Goal: Check status: Check status

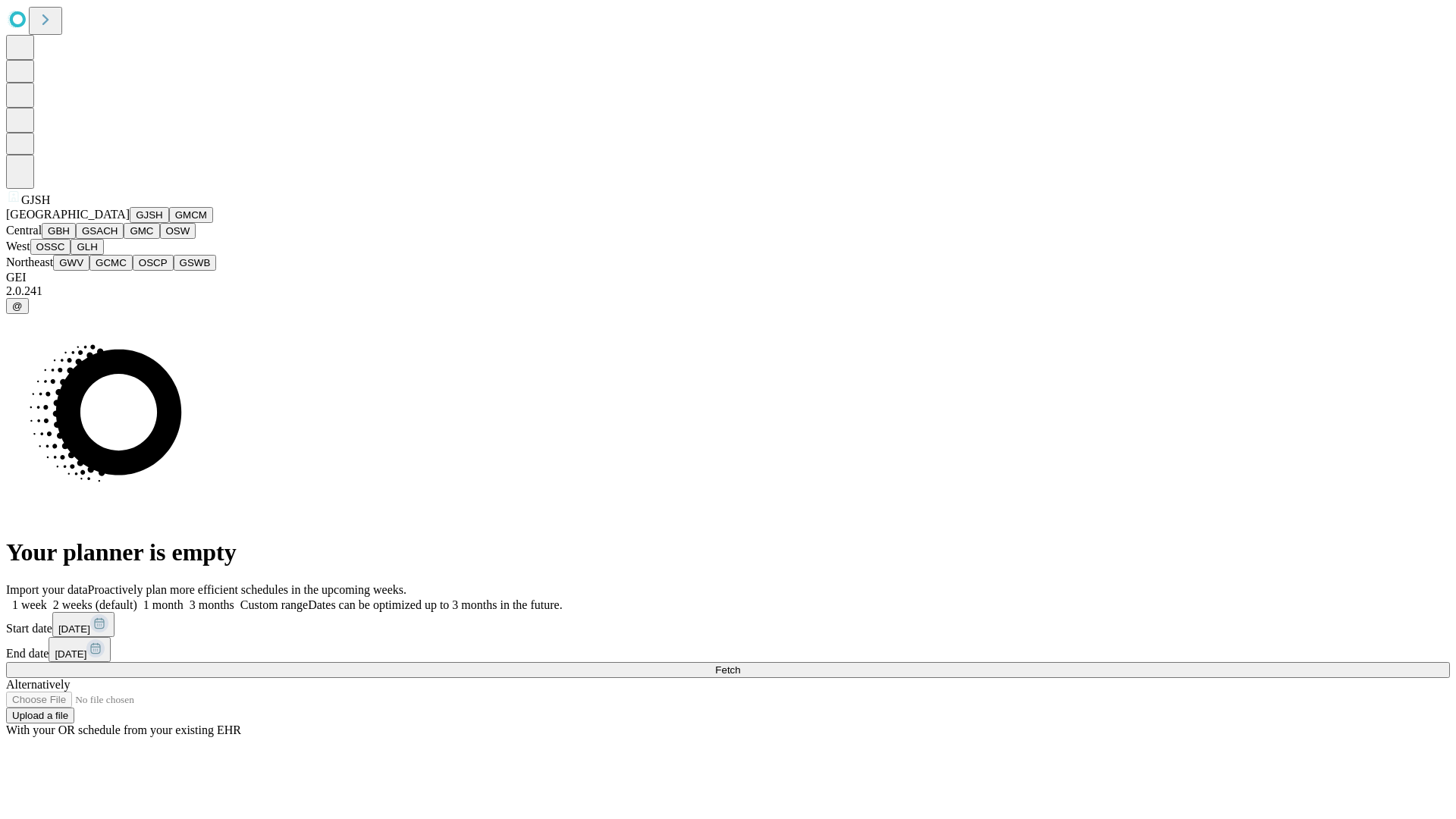
click at [130, 223] on button "GJSH" at bounding box center [149, 215] width 39 height 16
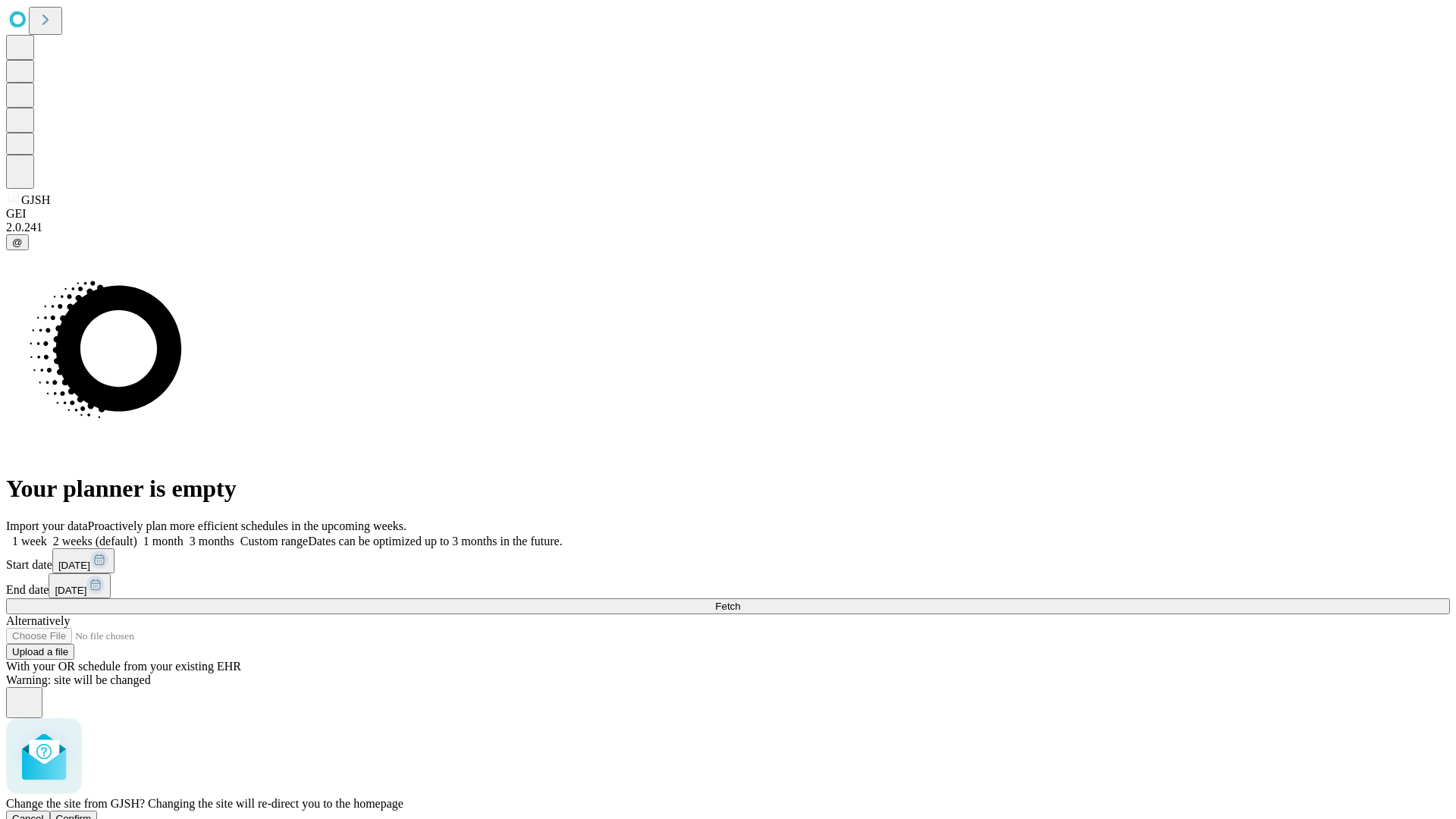
click at [92, 813] on span "Confirm" at bounding box center [74, 819] width 35 height 11
click at [47, 534] on label "1 week" at bounding box center [26, 540] width 41 height 12
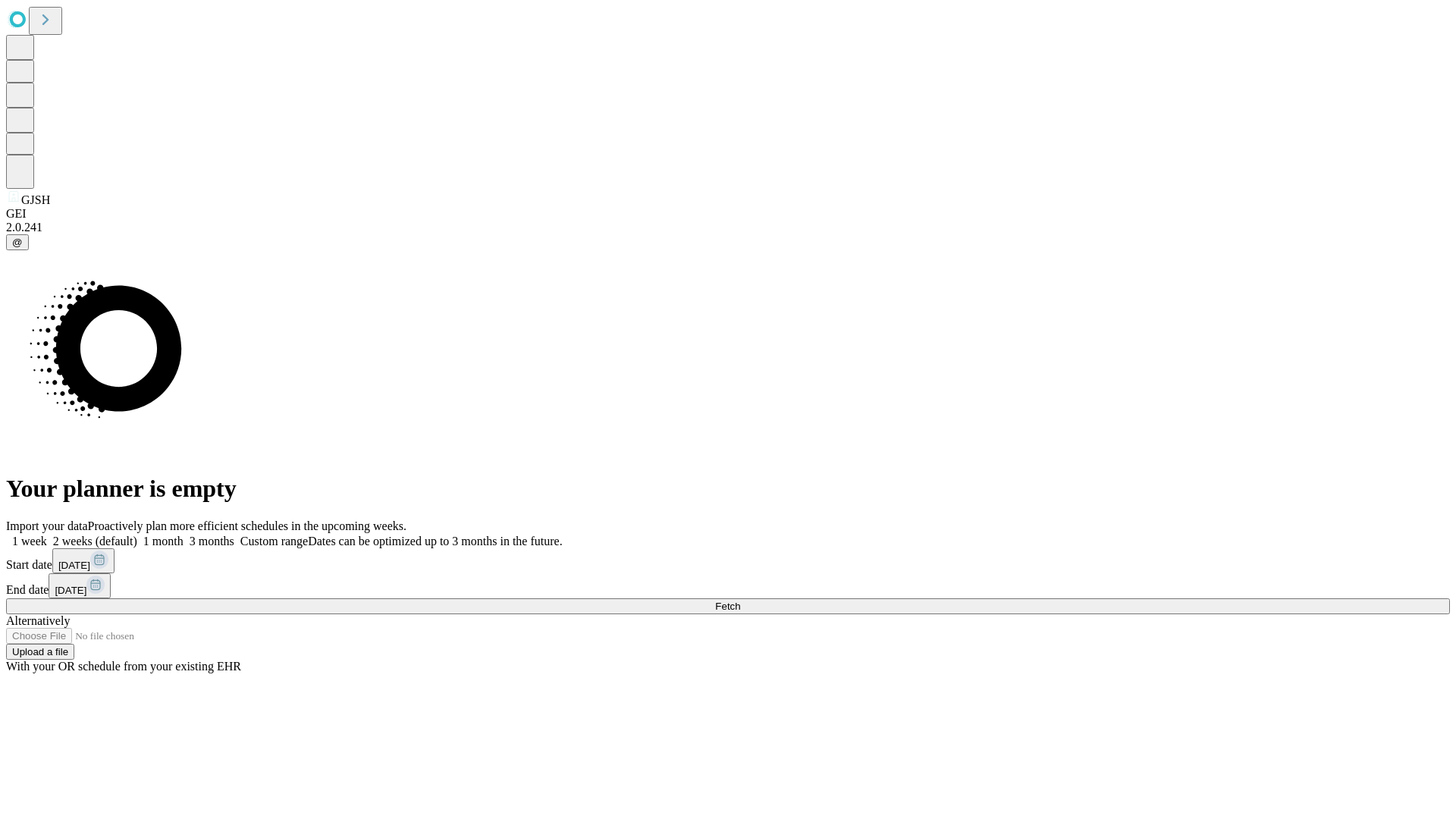
click at [740, 601] on span "Fetch" at bounding box center [727, 607] width 25 height 11
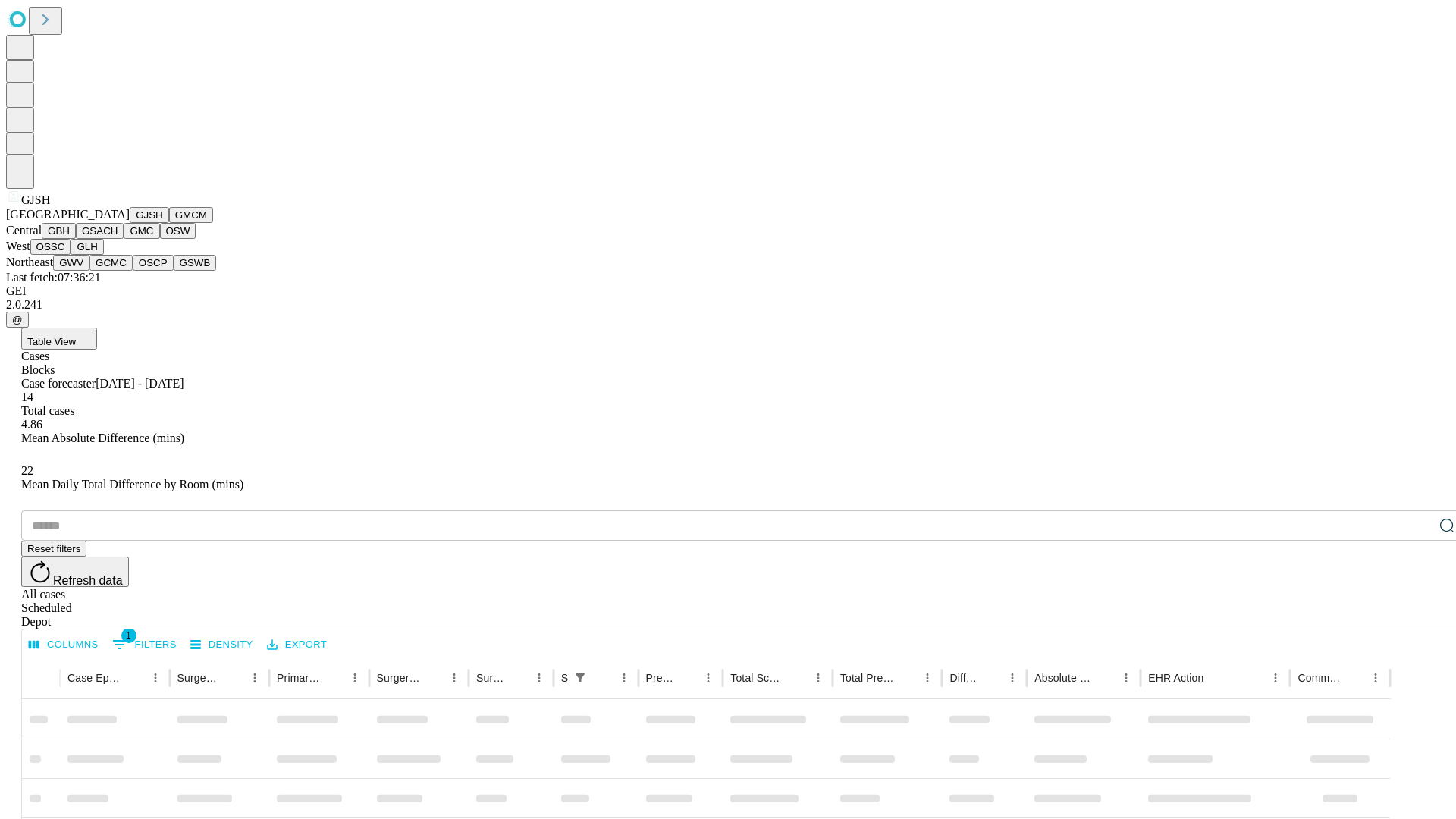
click at [169, 223] on button "GMCM" at bounding box center [191, 215] width 44 height 16
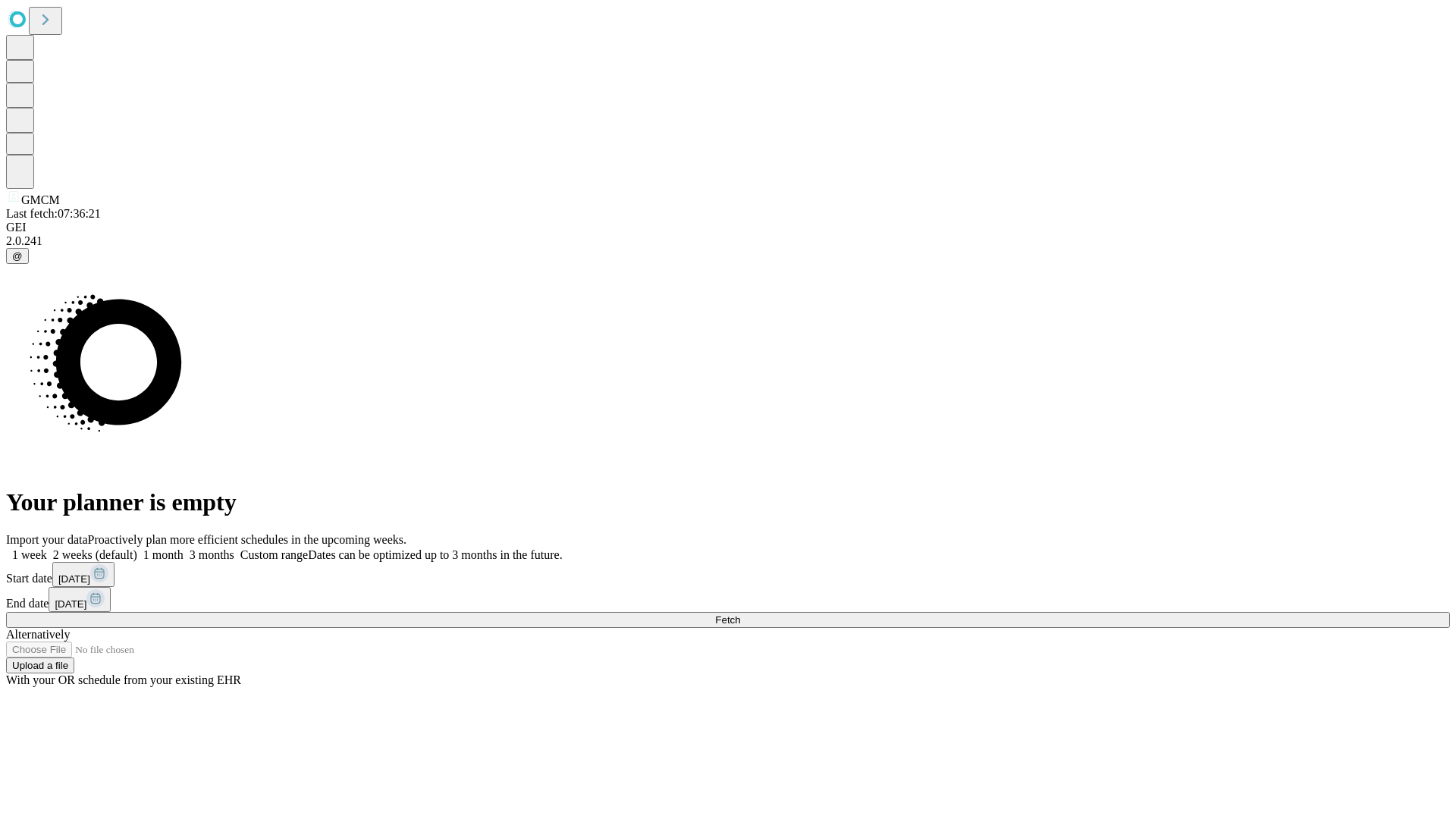
click at [47, 549] on label "1 week" at bounding box center [26, 554] width 41 height 12
click at [740, 614] on span "Fetch" at bounding box center [727, 620] width 25 height 11
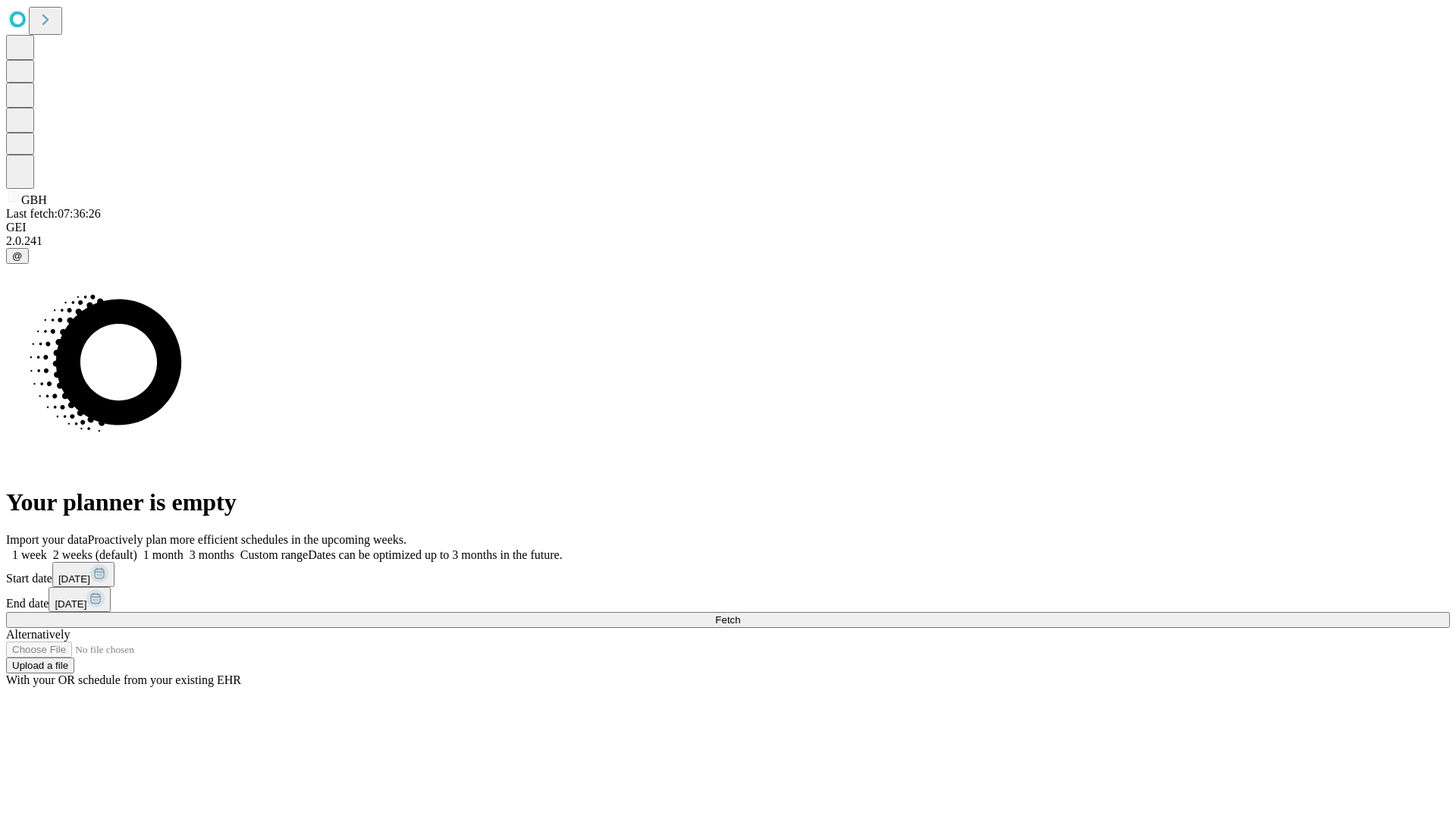
click at [47, 549] on label "1 week" at bounding box center [26, 554] width 41 height 12
click at [740, 614] on span "Fetch" at bounding box center [727, 620] width 25 height 11
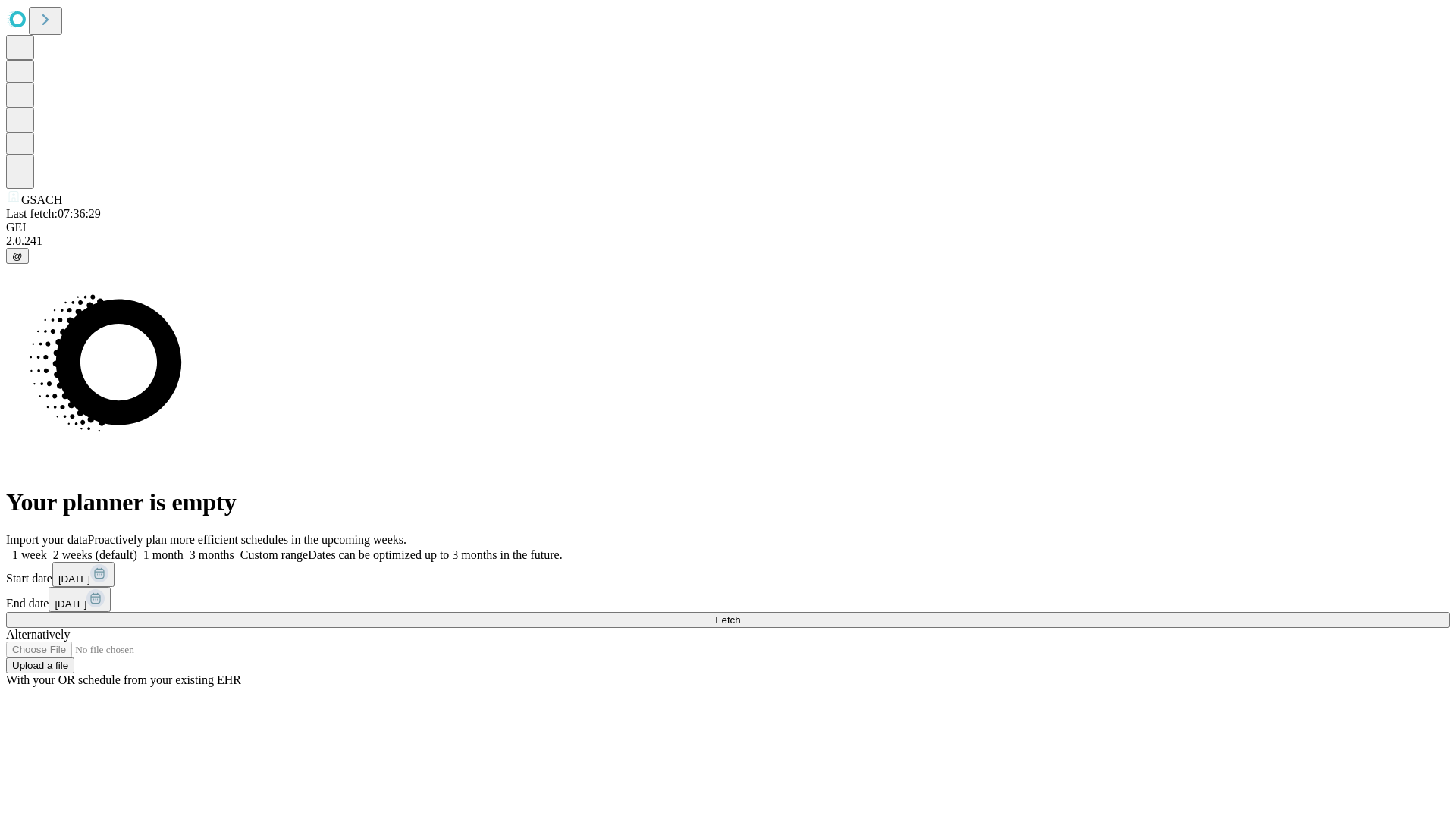
click at [47, 549] on label "1 week" at bounding box center [26, 554] width 41 height 12
click at [740, 614] on span "Fetch" at bounding box center [727, 620] width 25 height 11
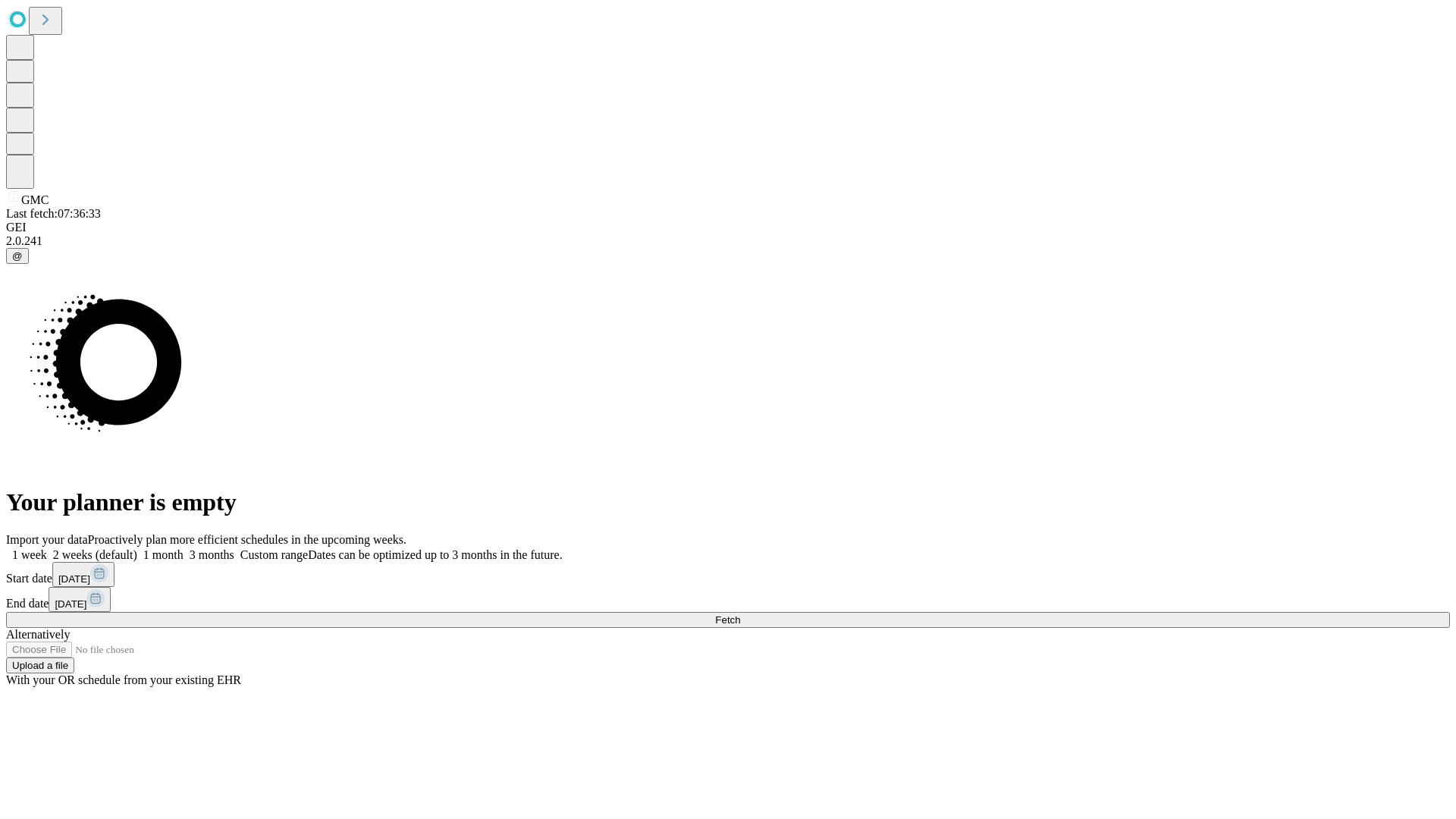
click at [47, 549] on label "1 week" at bounding box center [26, 554] width 41 height 12
click at [740, 614] on span "Fetch" at bounding box center [727, 620] width 25 height 11
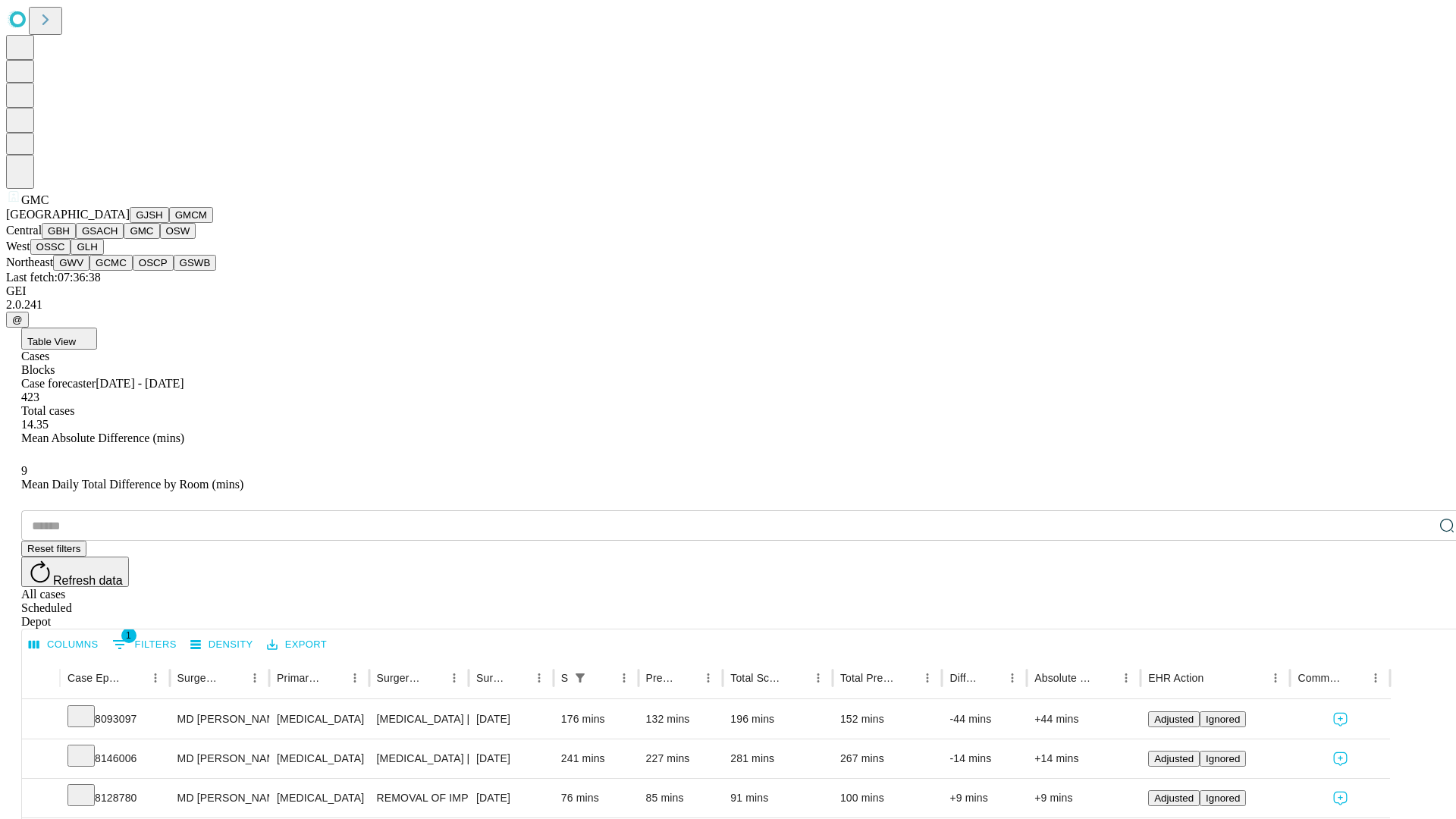
click at [160, 239] on button "OSW" at bounding box center [178, 230] width 36 height 16
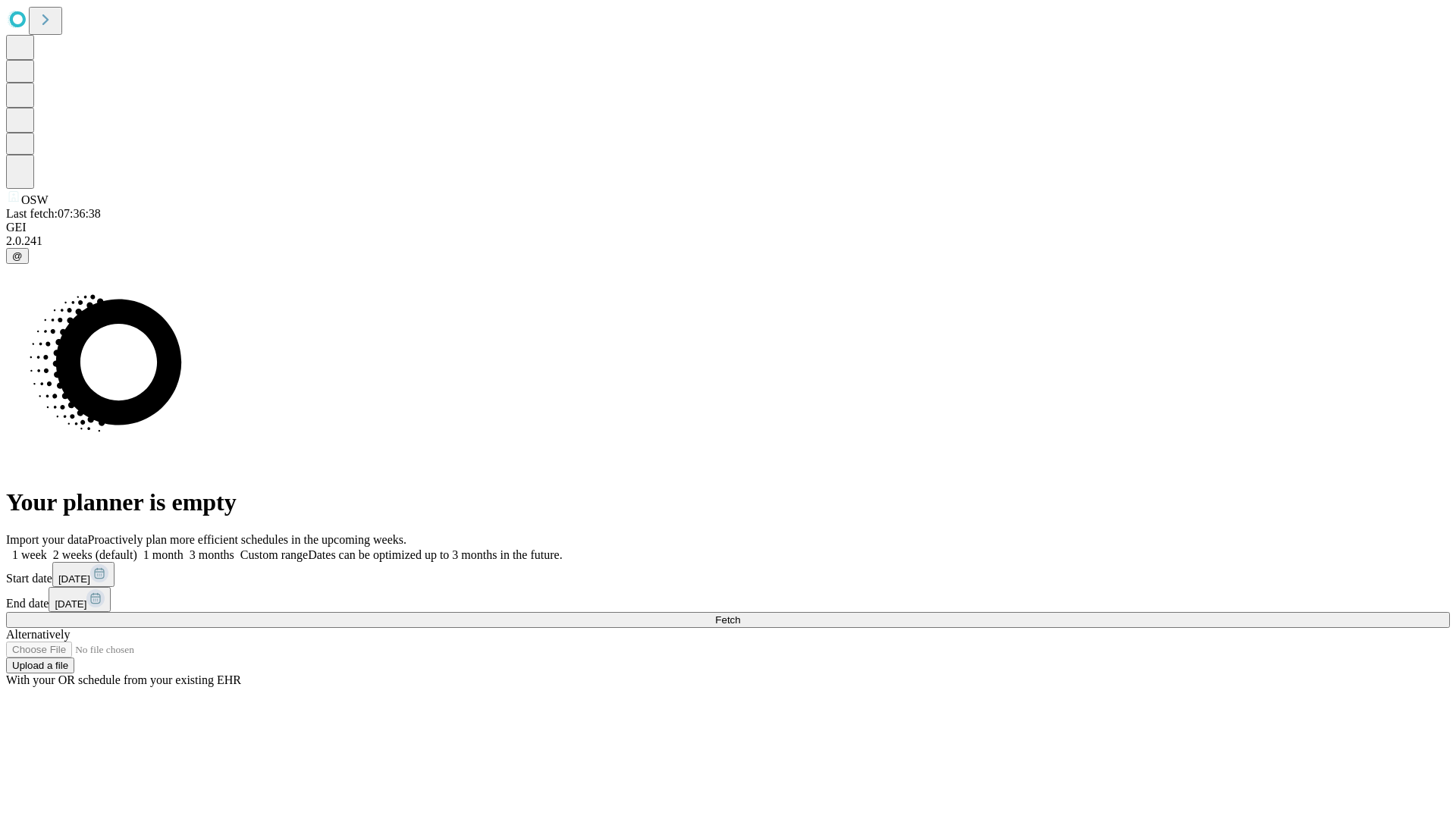
click at [47, 549] on label "1 week" at bounding box center [26, 554] width 41 height 12
click at [740, 614] on span "Fetch" at bounding box center [727, 620] width 25 height 11
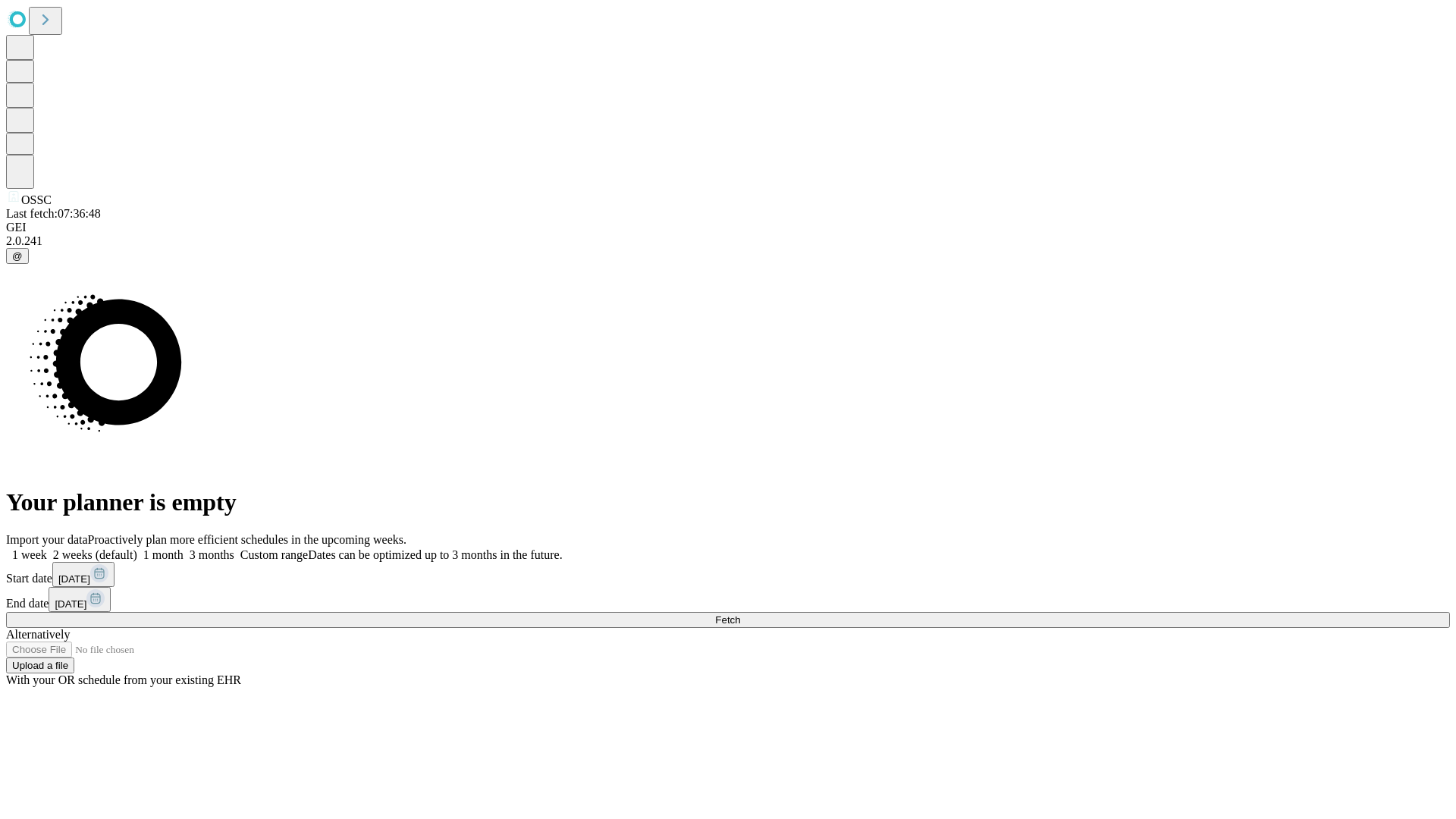
click at [47, 549] on label "1 week" at bounding box center [26, 554] width 41 height 12
click at [740, 614] on span "Fetch" at bounding box center [727, 620] width 25 height 11
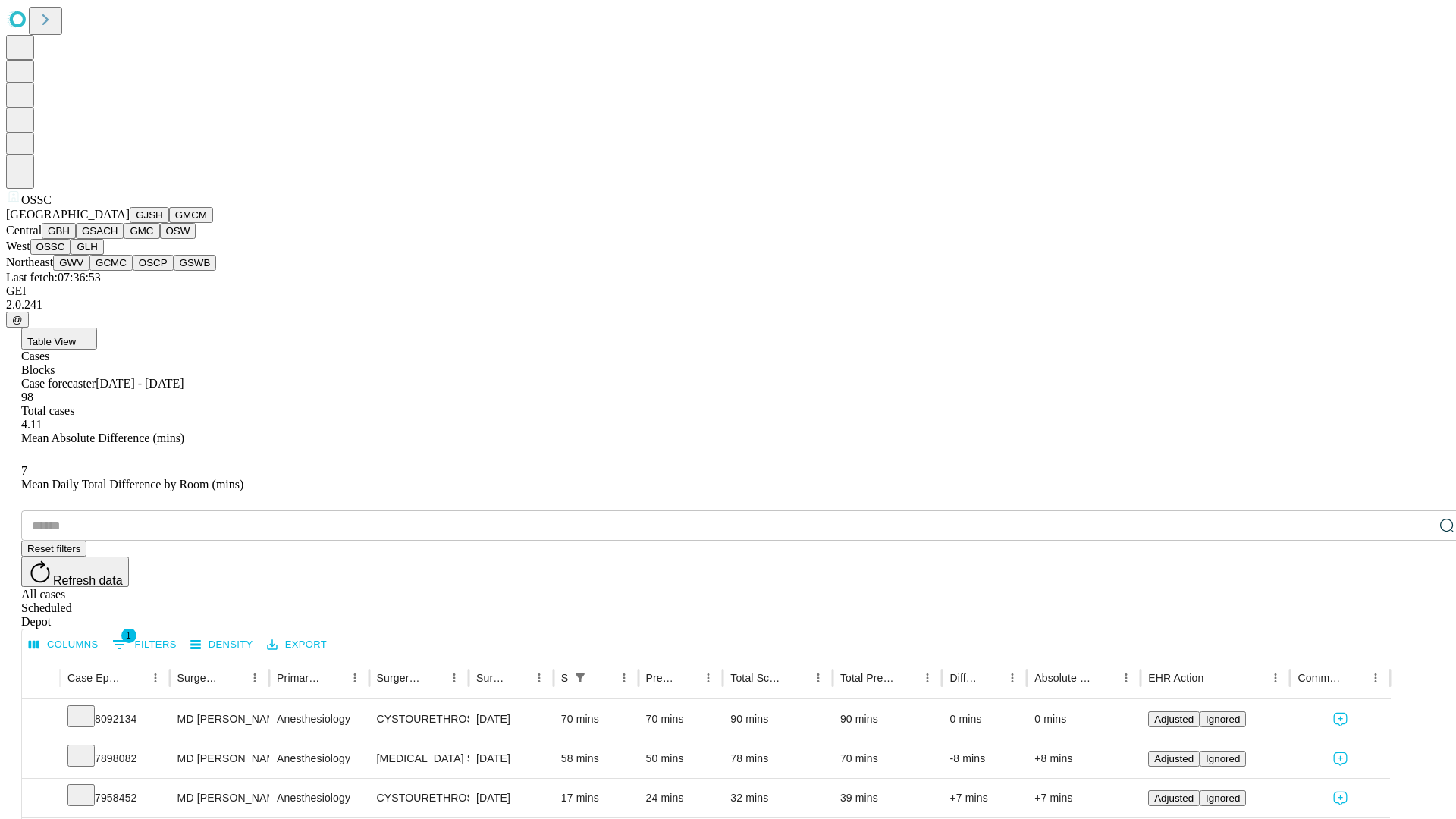
click at [103, 255] on button "GLH" at bounding box center [87, 247] width 32 height 16
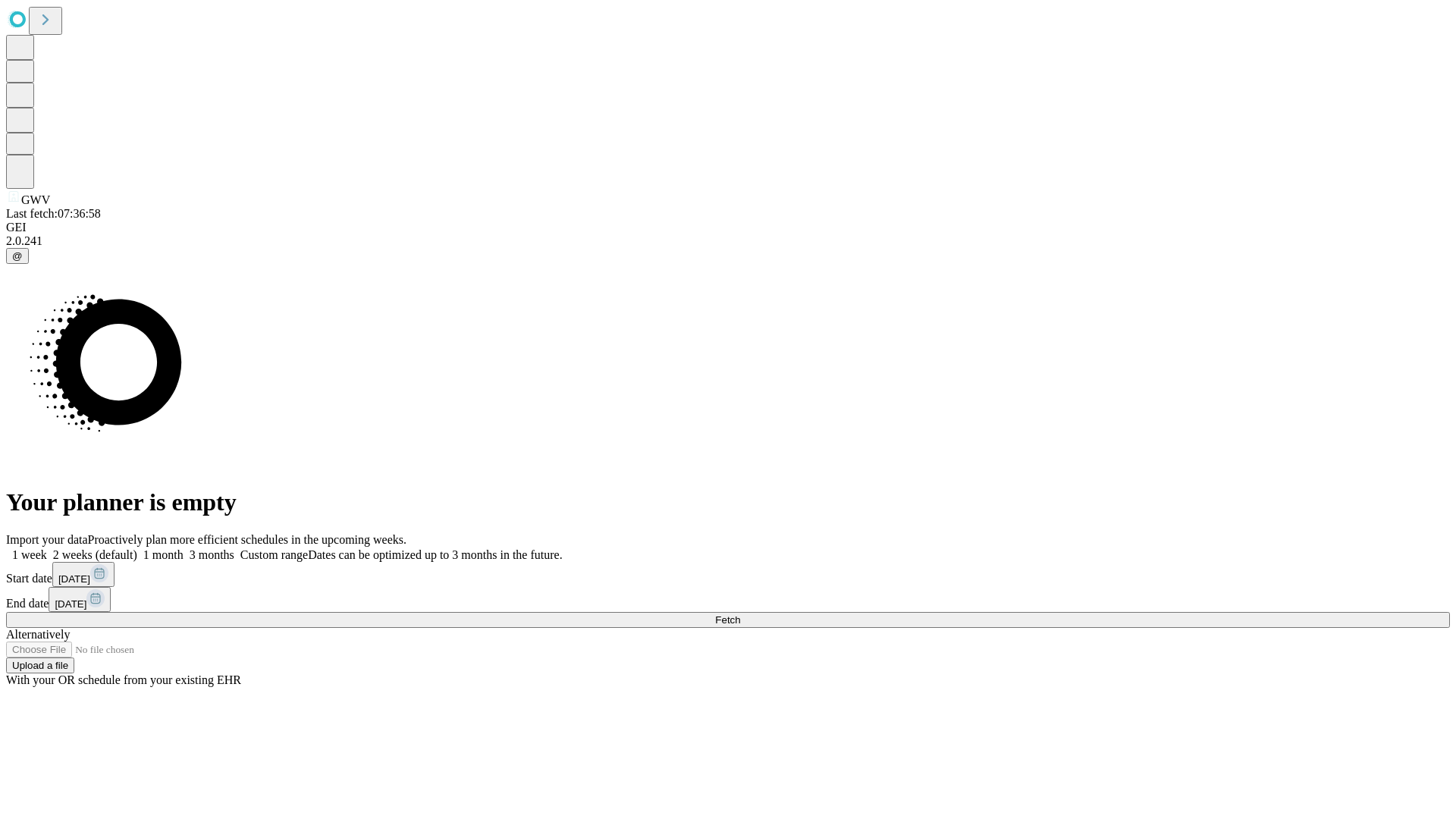
click at [47, 549] on label "1 week" at bounding box center [26, 554] width 41 height 12
click at [740, 614] on span "Fetch" at bounding box center [727, 620] width 25 height 11
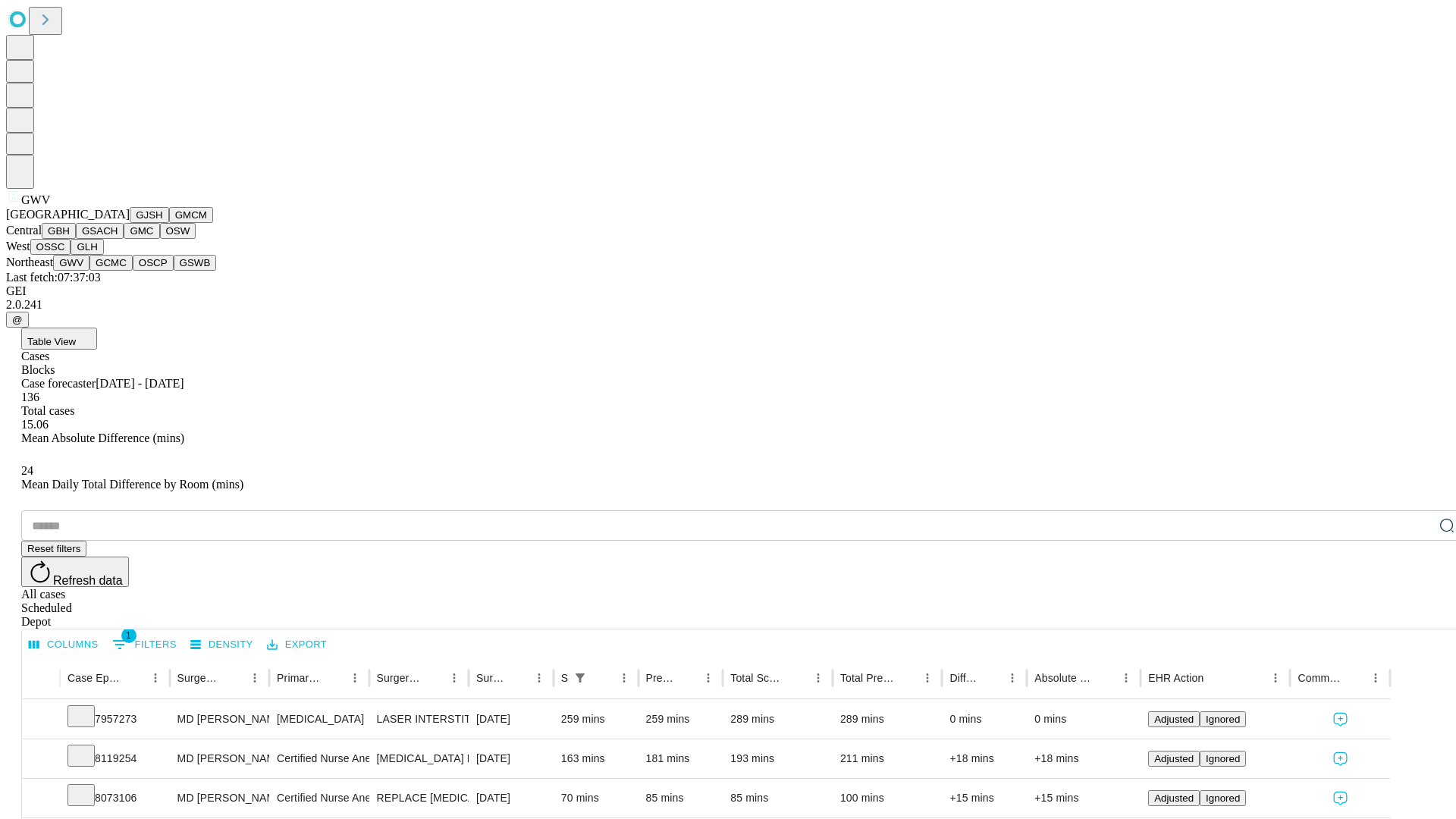
click at [118, 270] on button "GCMC" at bounding box center [111, 263] width 43 height 16
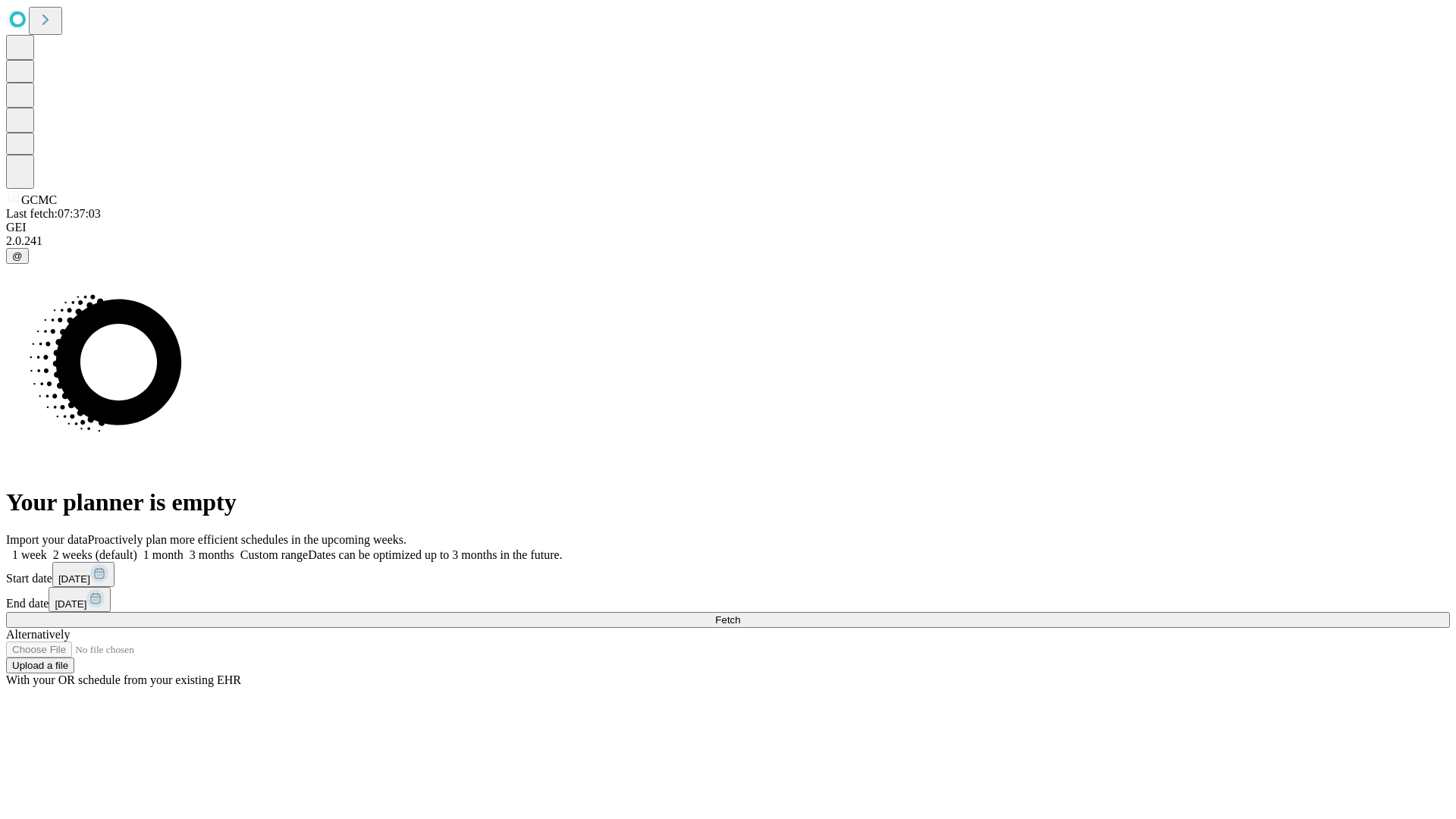
click at [740, 614] on span "Fetch" at bounding box center [727, 620] width 25 height 11
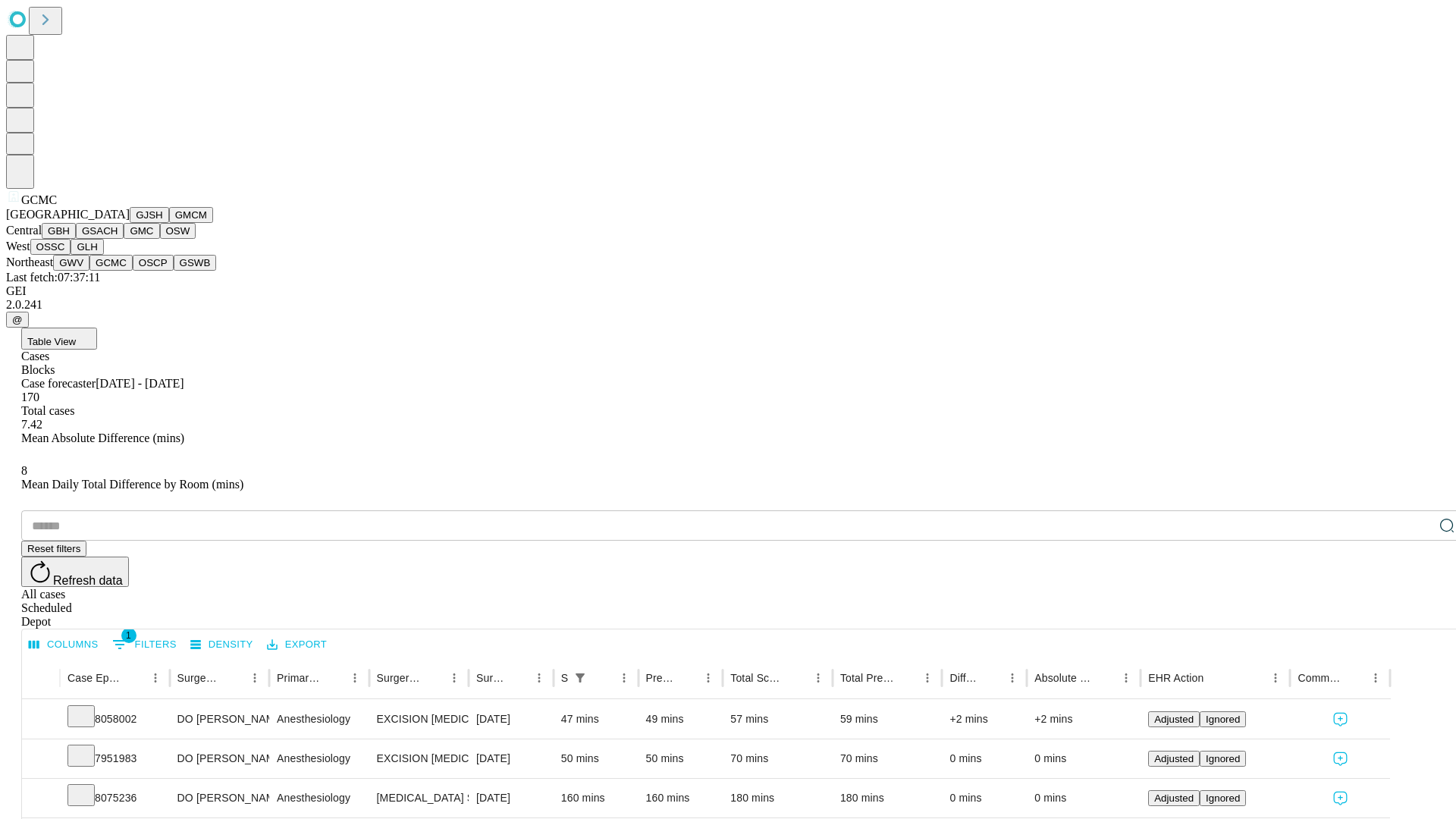
click at [133, 270] on button "OSCP" at bounding box center [153, 263] width 41 height 16
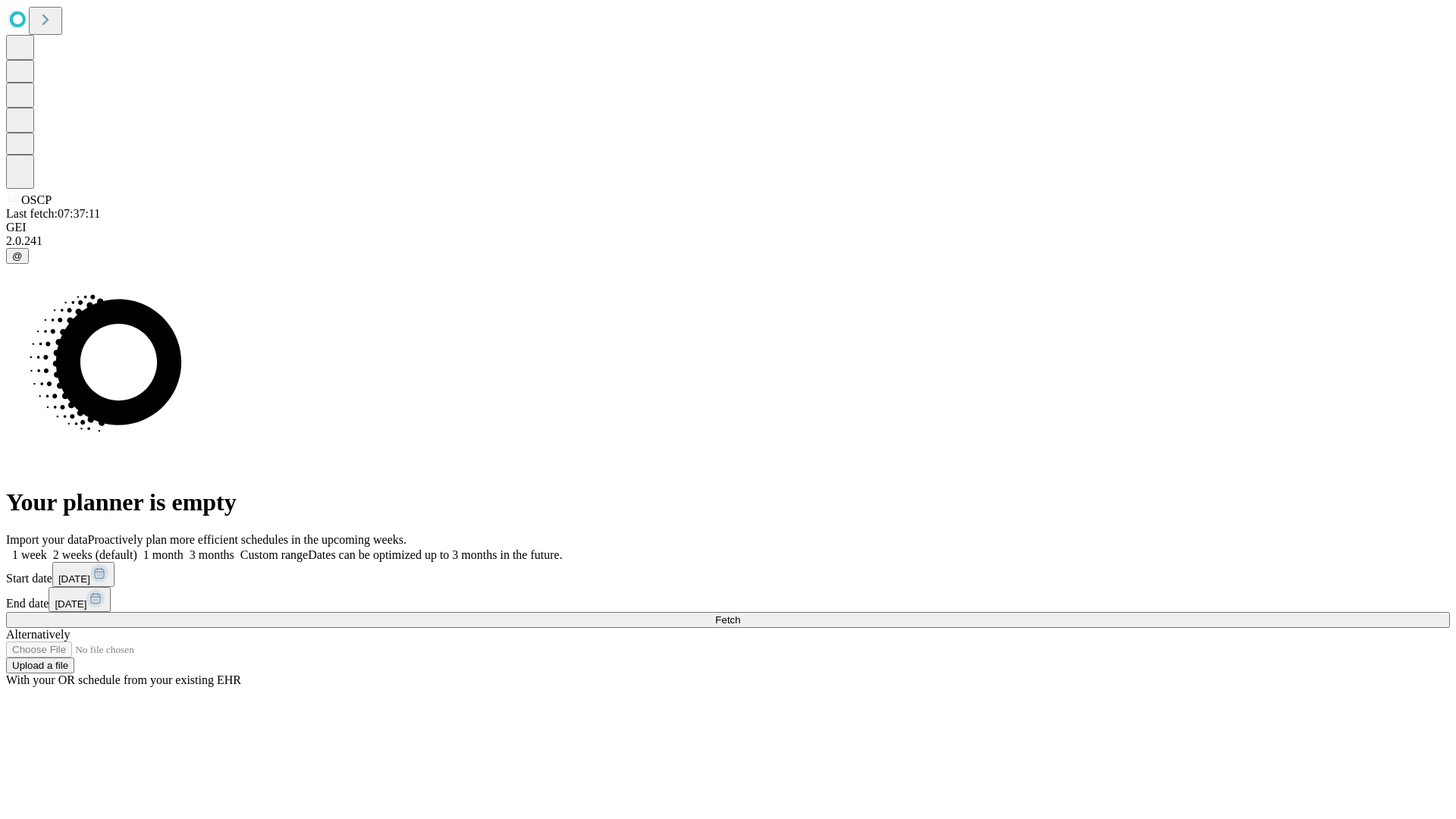
click at [47, 549] on label "1 week" at bounding box center [26, 554] width 41 height 12
click at [740, 614] on span "Fetch" at bounding box center [727, 620] width 25 height 11
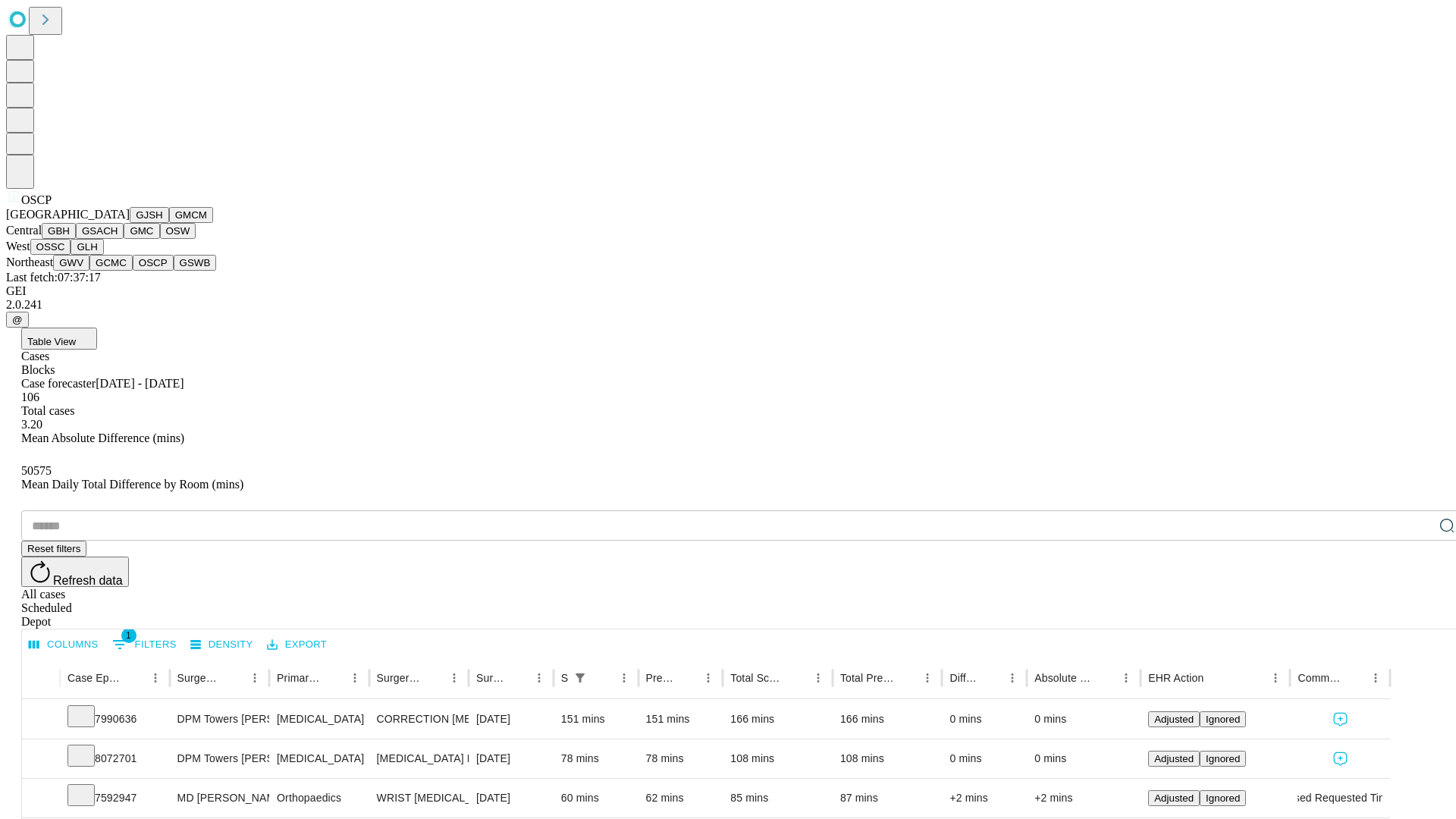
click at [174, 270] on button "GSWB" at bounding box center [195, 263] width 43 height 16
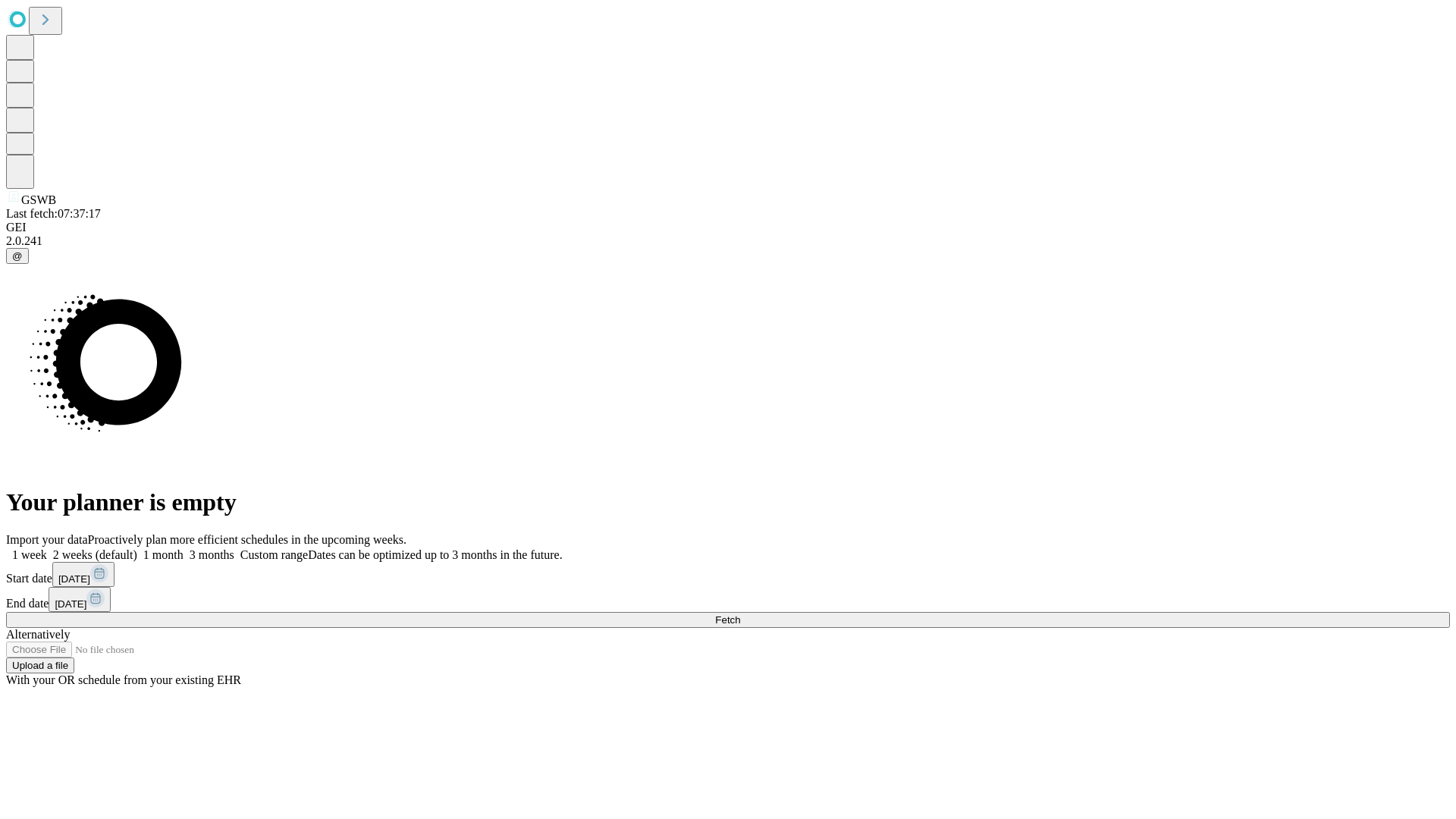
click at [47, 549] on label "1 week" at bounding box center [26, 554] width 41 height 12
click at [740, 614] on span "Fetch" at bounding box center [727, 620] width 25 height 11
